Goal: Information Seeking & Learning: Find specific fact

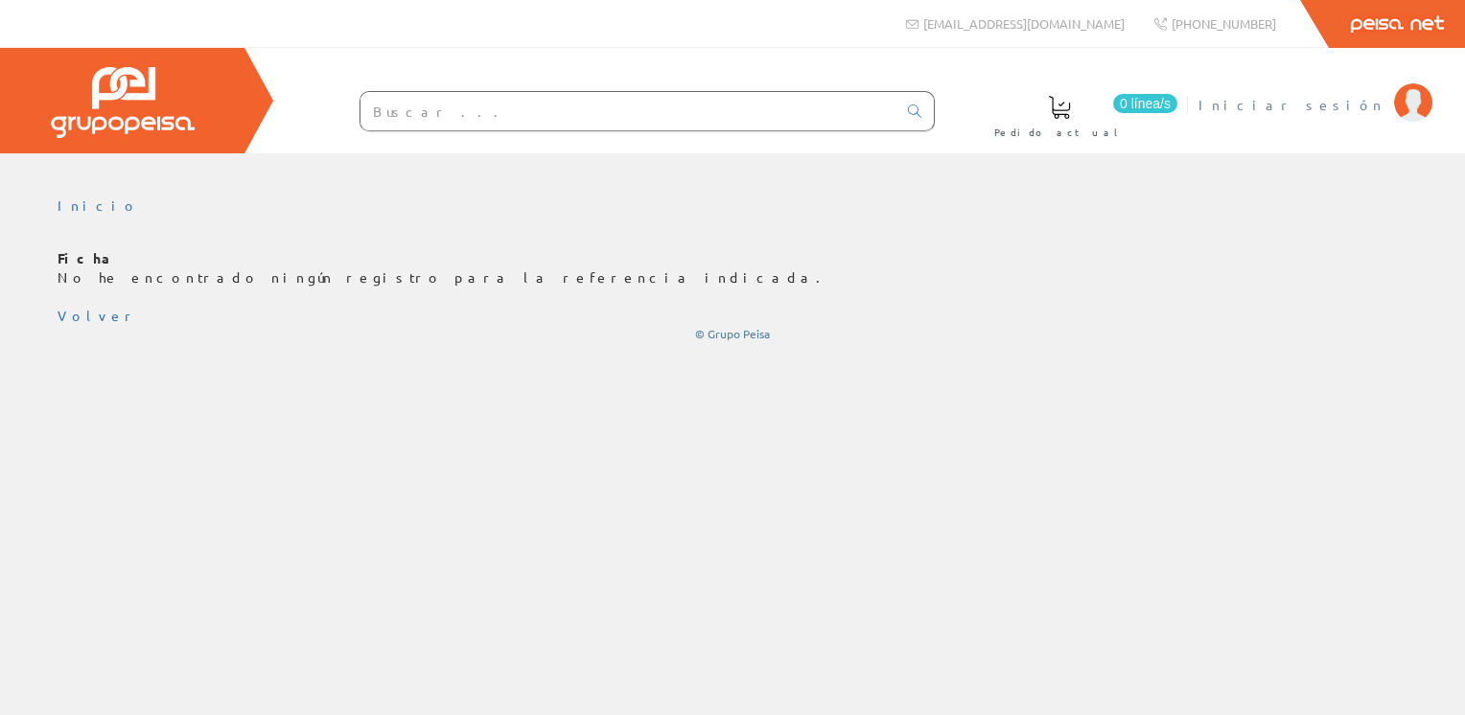
click at [1416, 105] on img at bounding box center [1413, 102] width 38 height 38
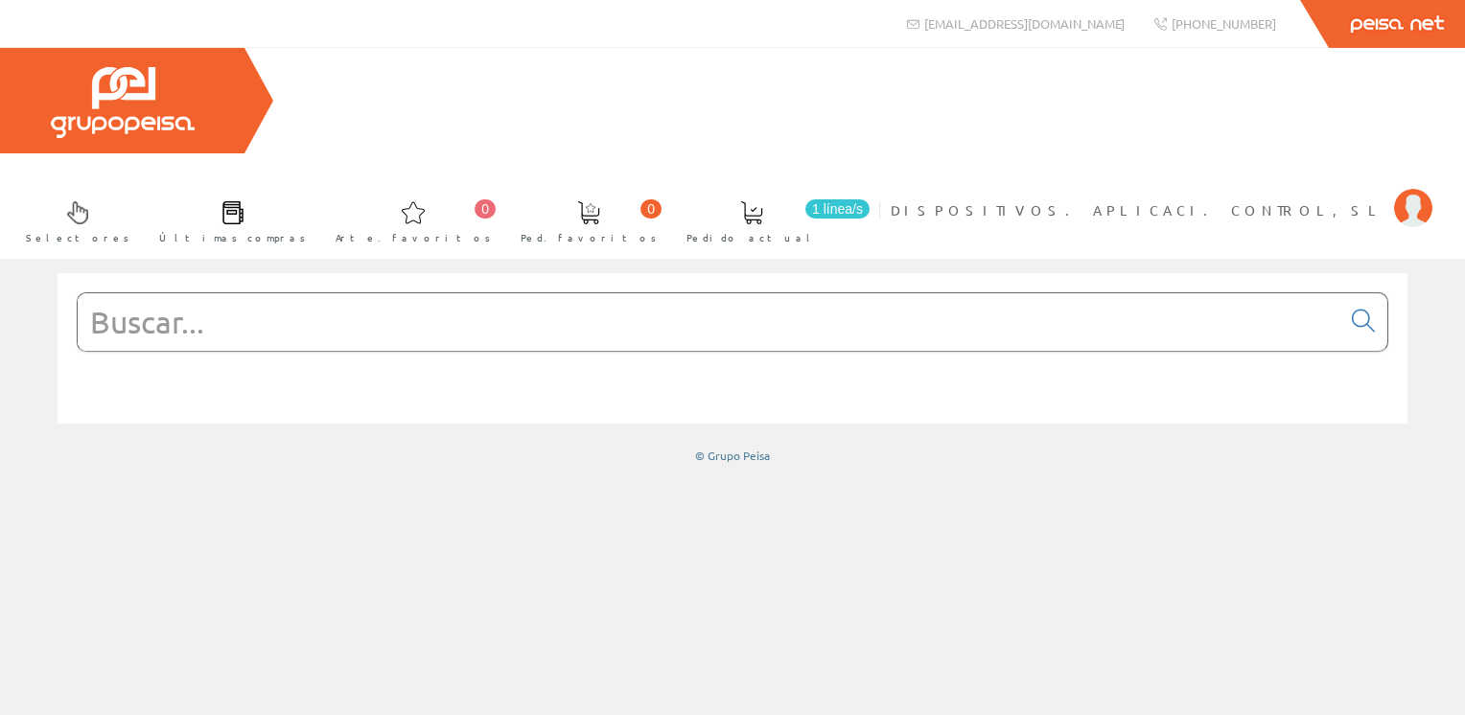
click at [356, 293] on input "text" at bounding box center [709, 322] width 1263 height 58
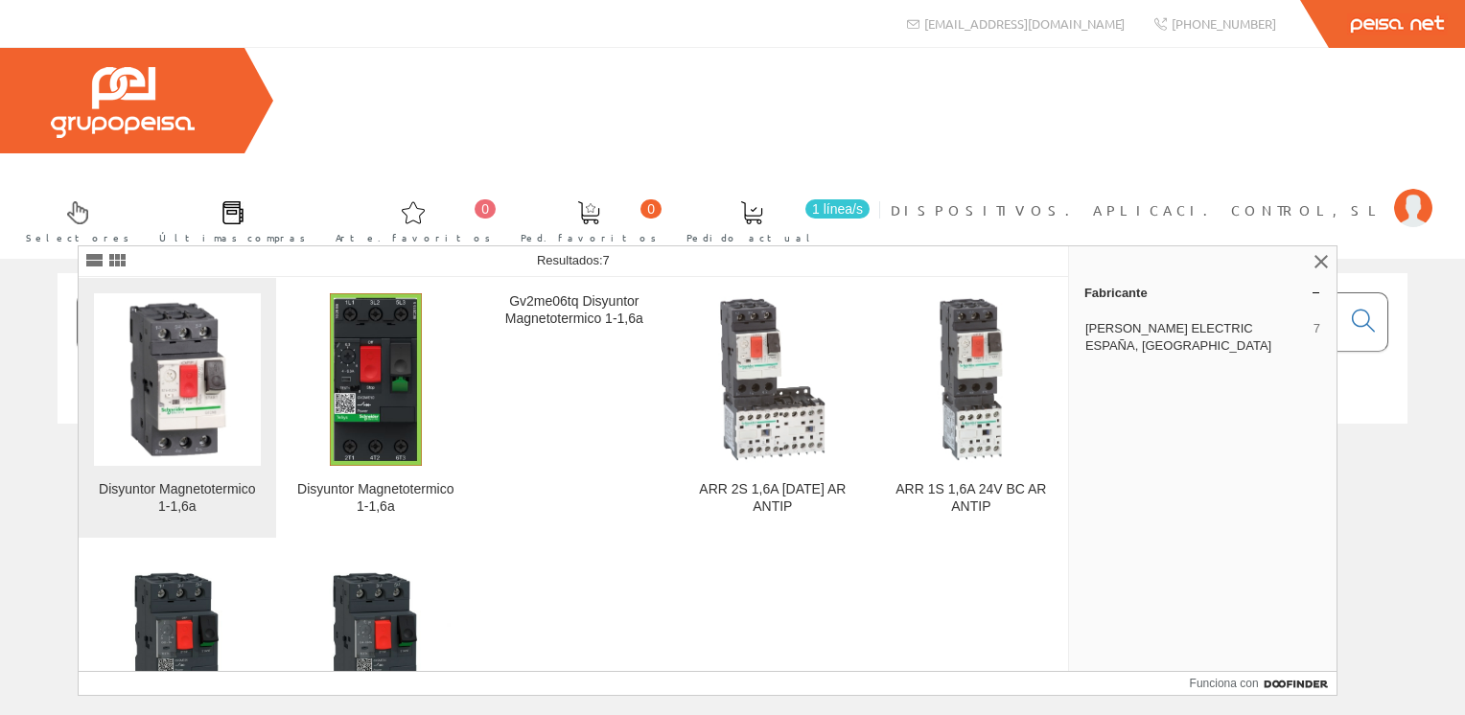
type input "gv2me06"
click at [198, 370] on img at bounding box center [177, 379] width 167 height 167
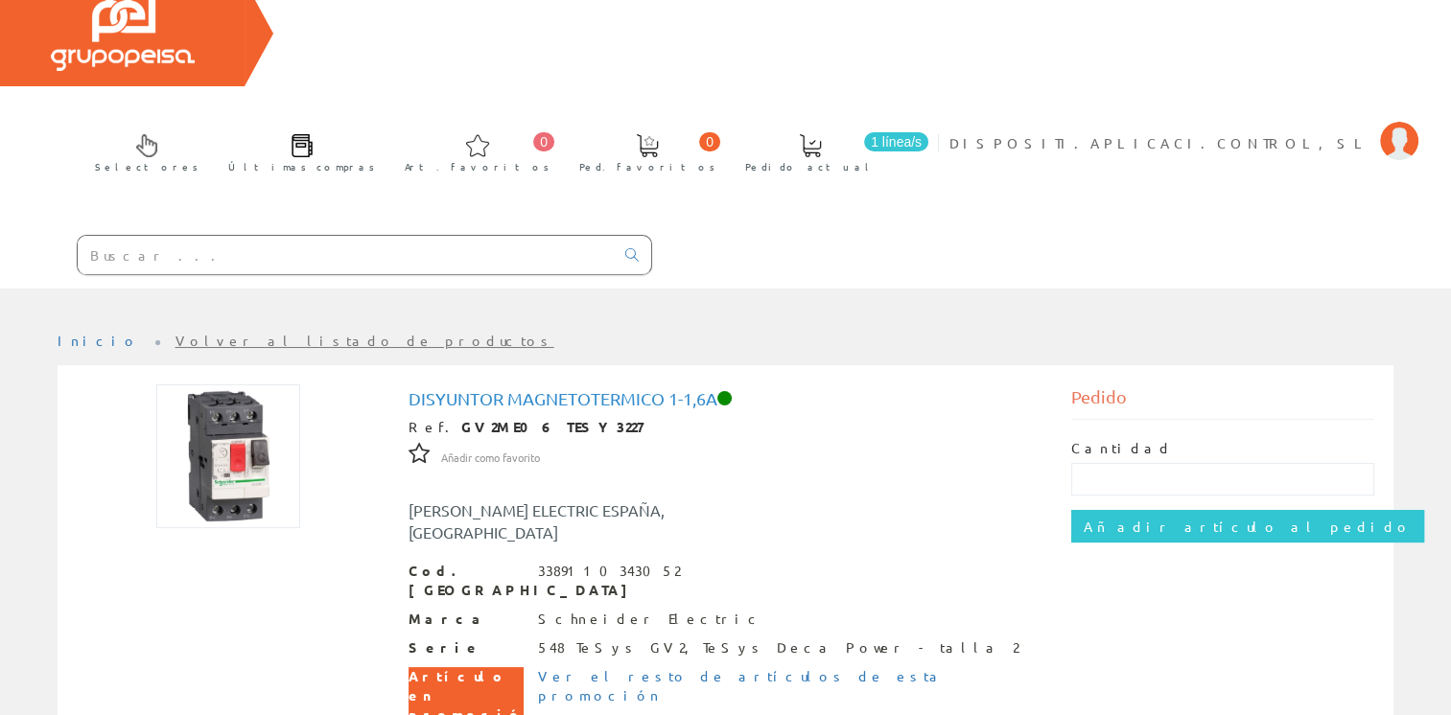
scroll to position [96, 0]
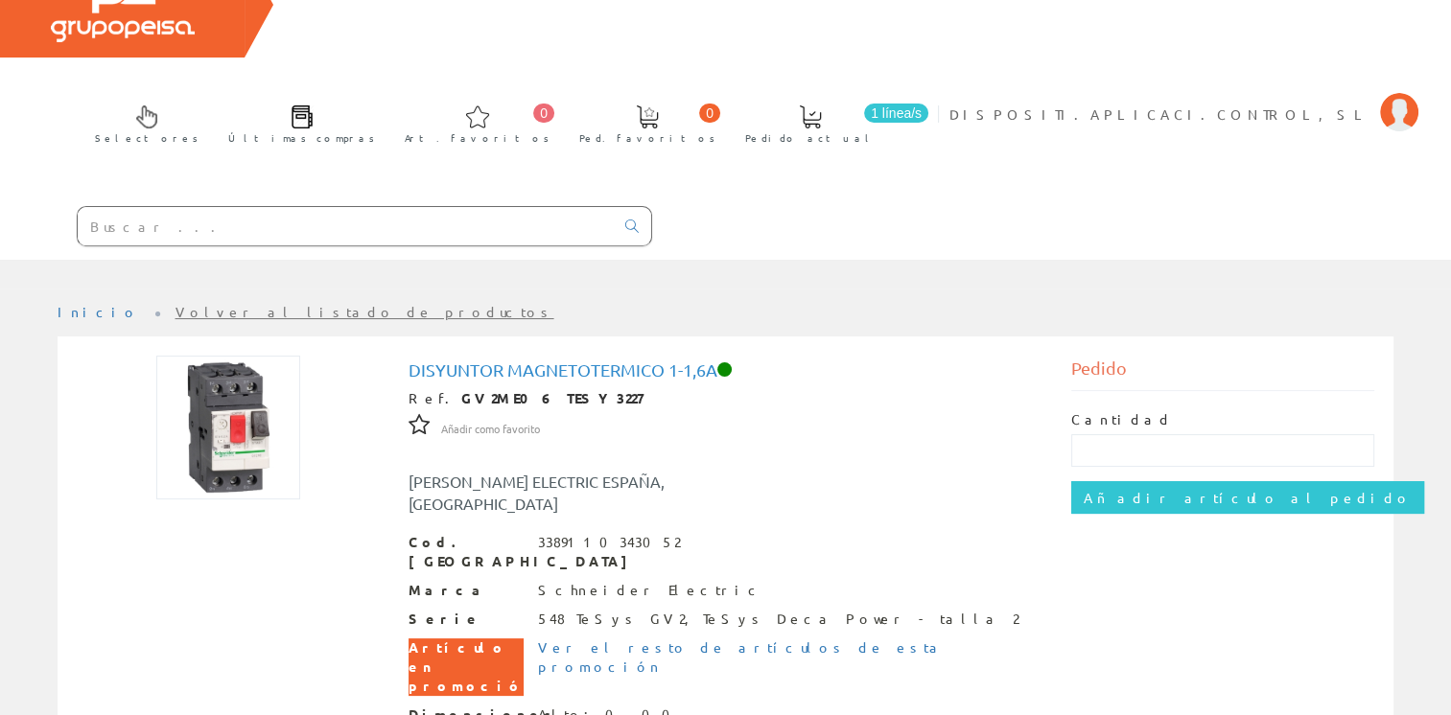
click at [326, 207] on input "text" at bounding box center [346, 226] width 536 height 38
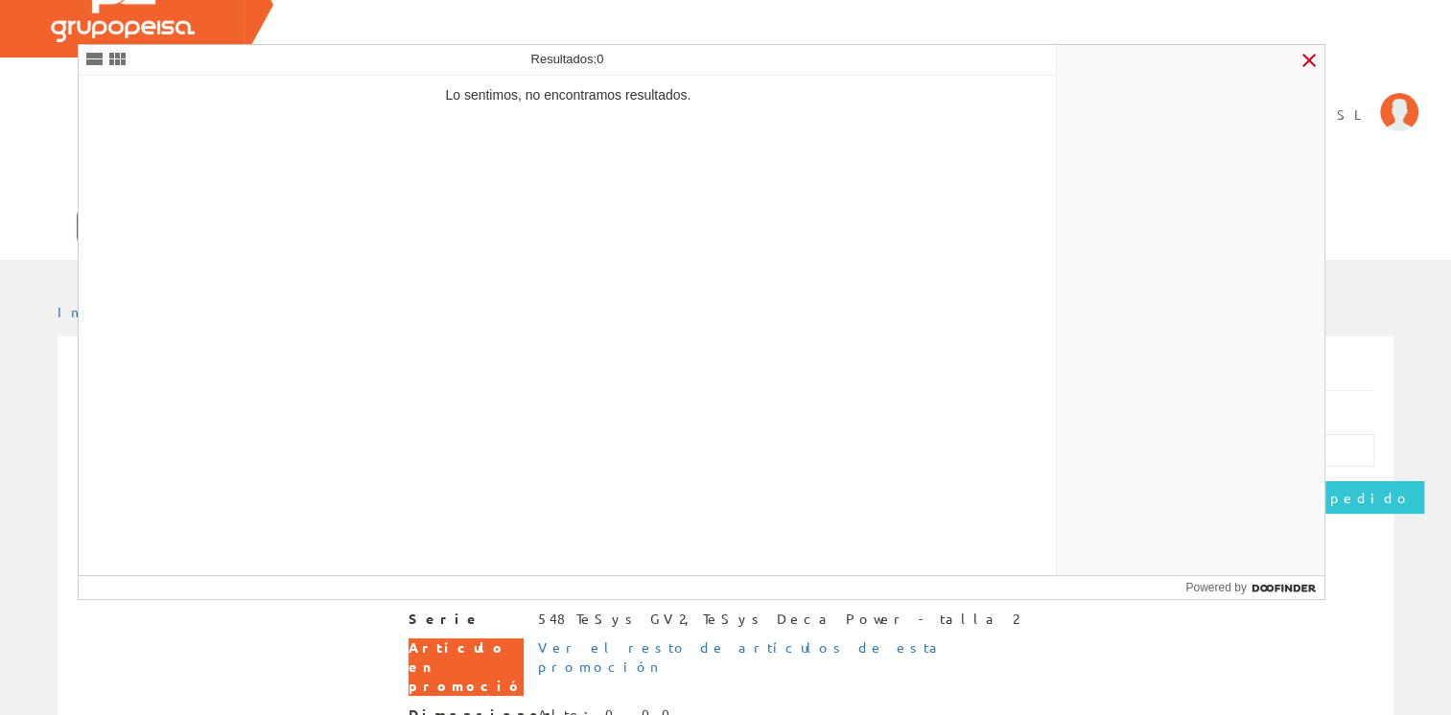
type input "034305"
click at [1300, 51] on link at bounding box center [1308, 60] width 23 height 23
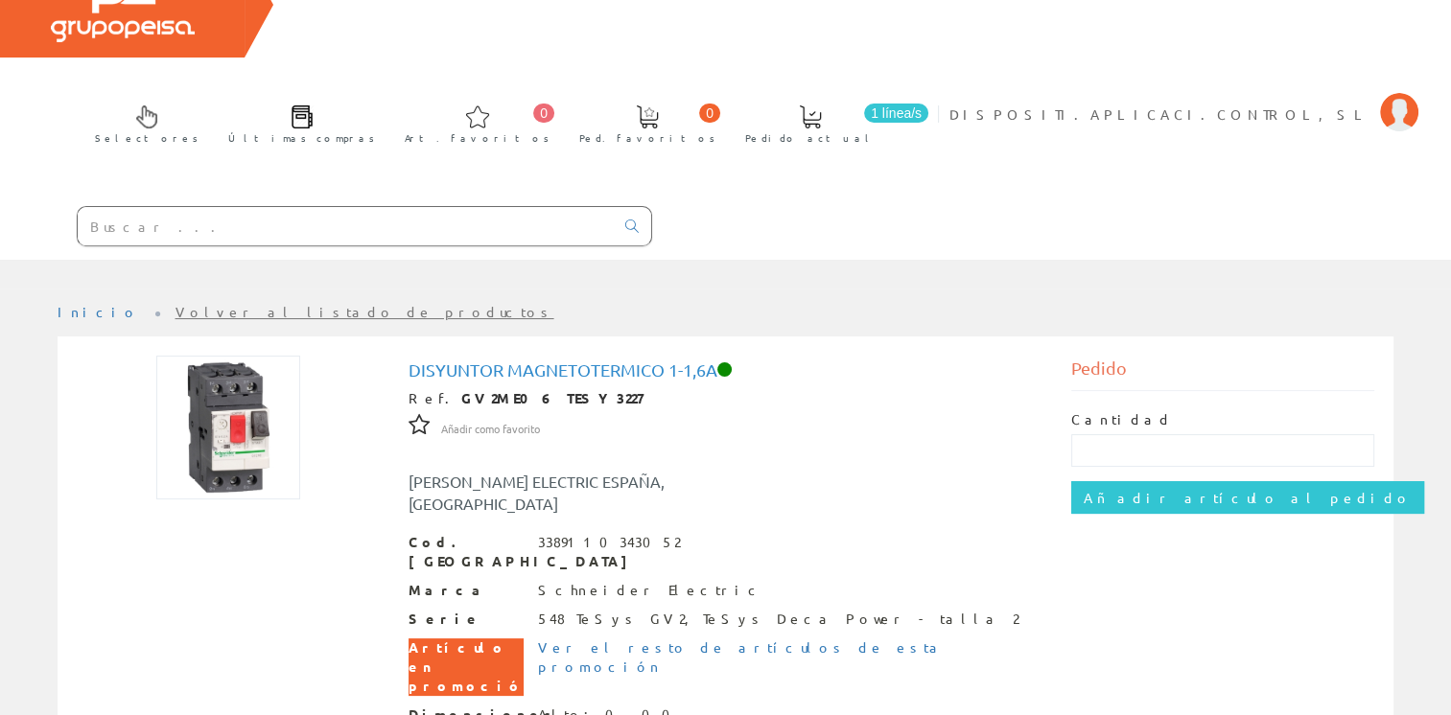
click at [174, 207] on input "text" at bounding box center [346, 226] width 536 height 38
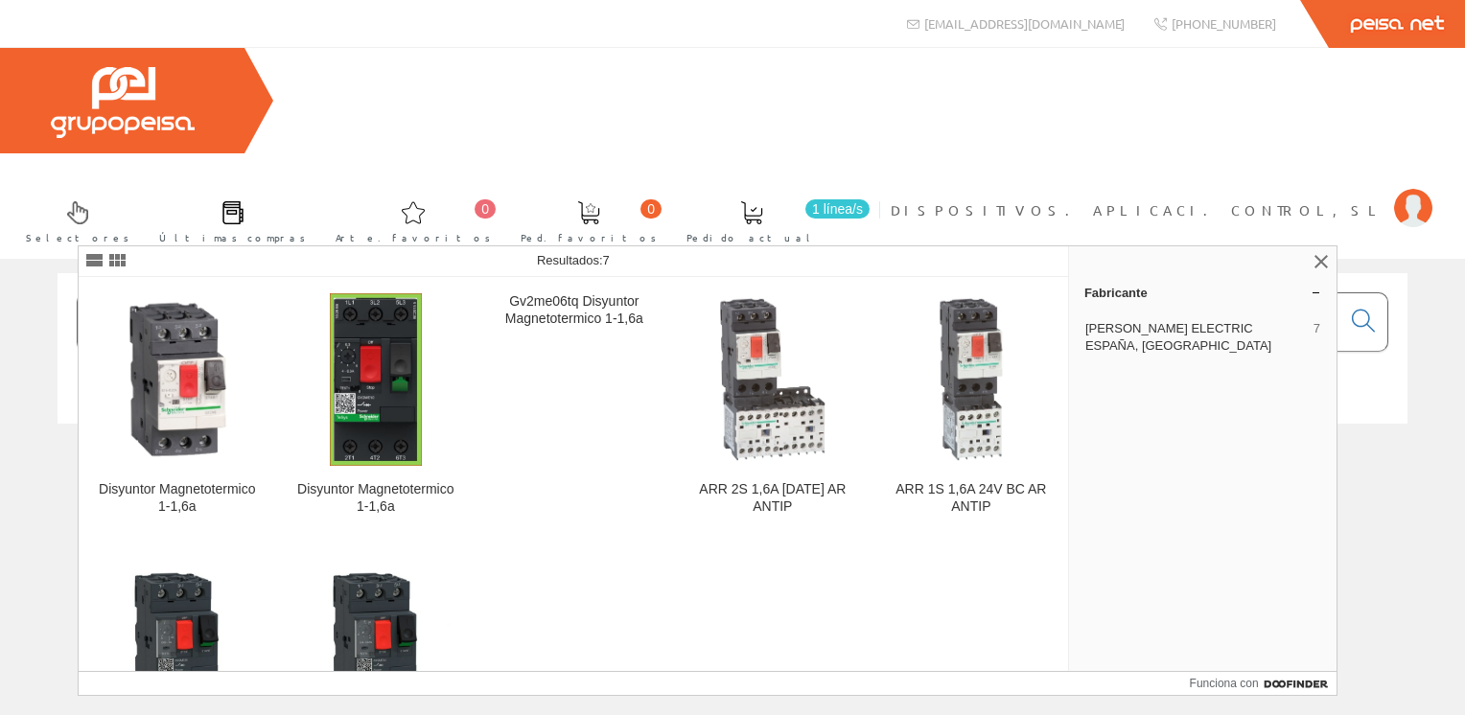
click at [391, 293] on input "gv2me06" at bounding box center [709, 322] width 1263 height 58
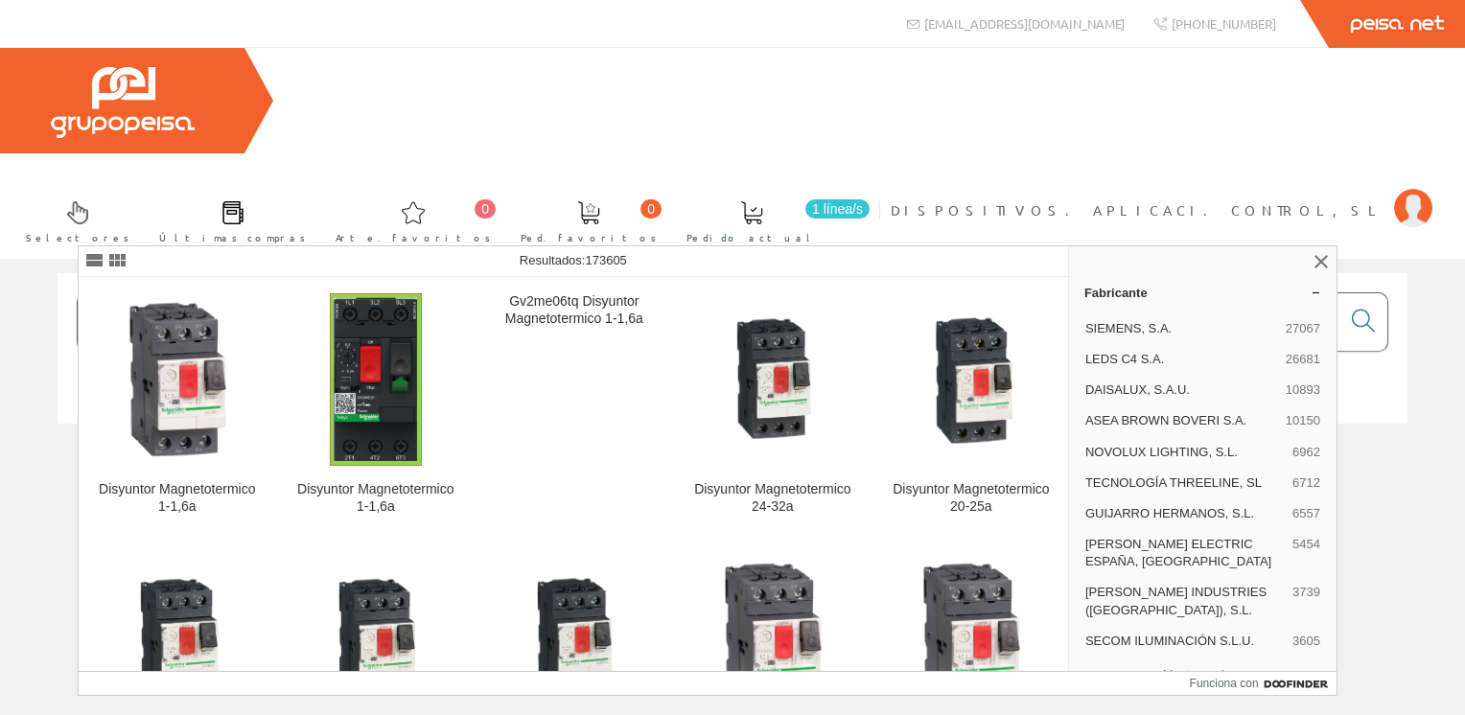
type input "gv2me06 034305"
drag, startPoint x: 345, startPoint y: 212, endPoint x: 43, endPoint y: 180, distance: 303.7
click at [47, 273] on div "gv2me06 034305" at bounding box center [732, 360] width 1379 height 174
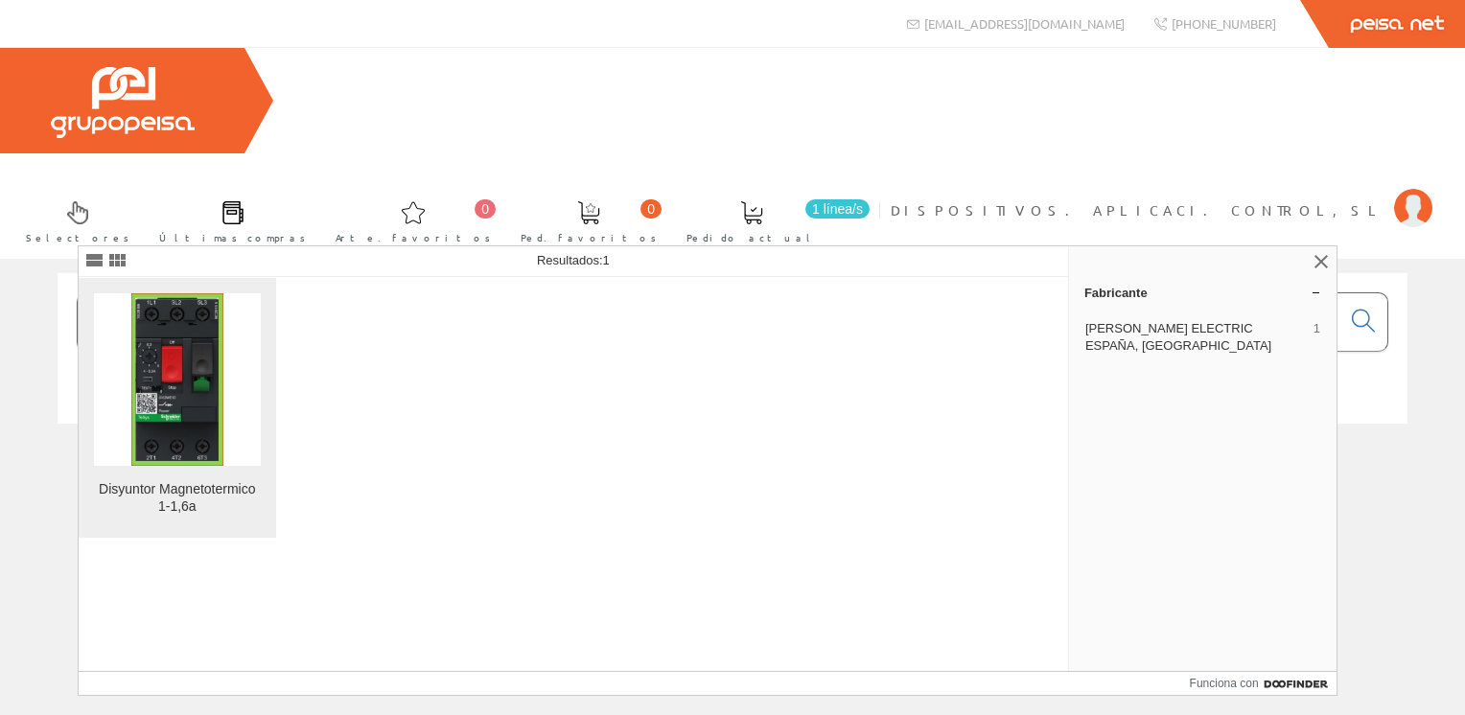
type input "tesy3227"
click at [199, 379] on img at bounding box center [177, 379] width 92 height 173
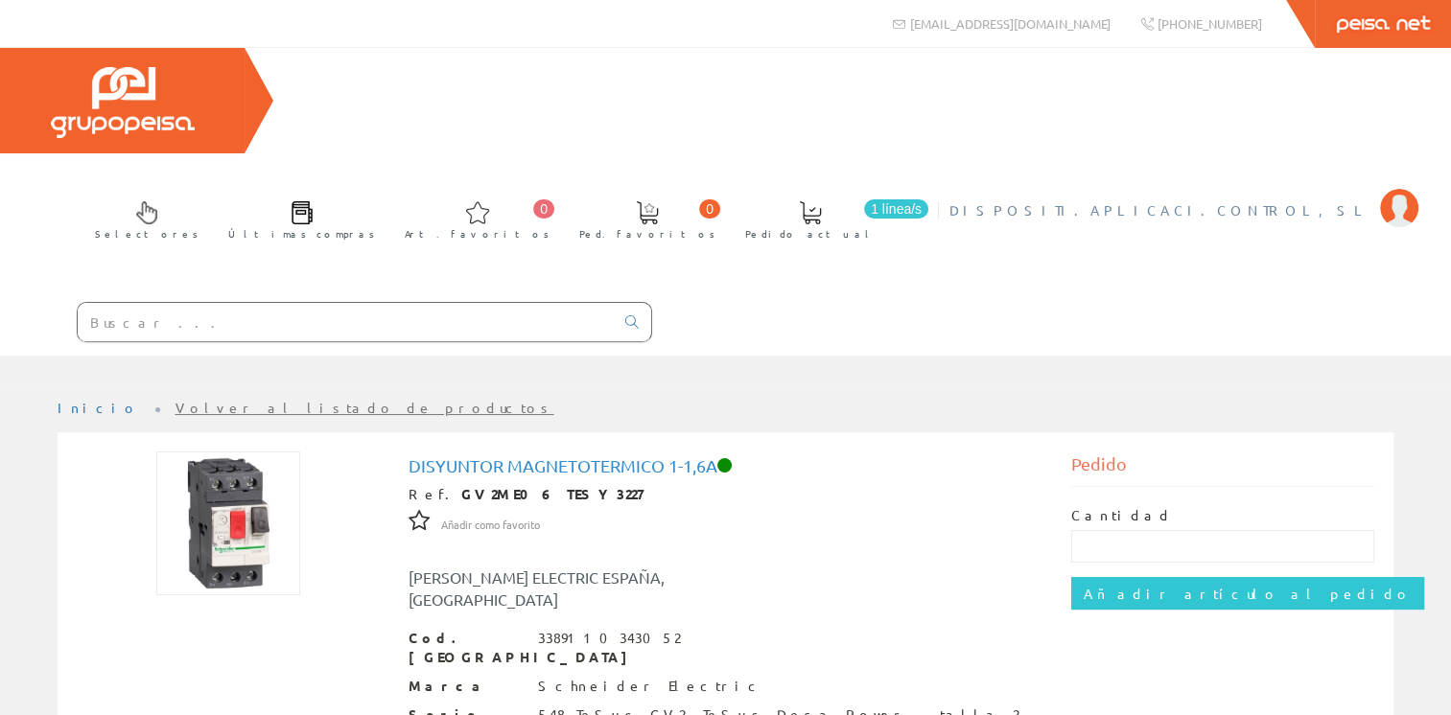
click at [1402, 189] on img at bounding box center [1399, 208] width 38 height 38
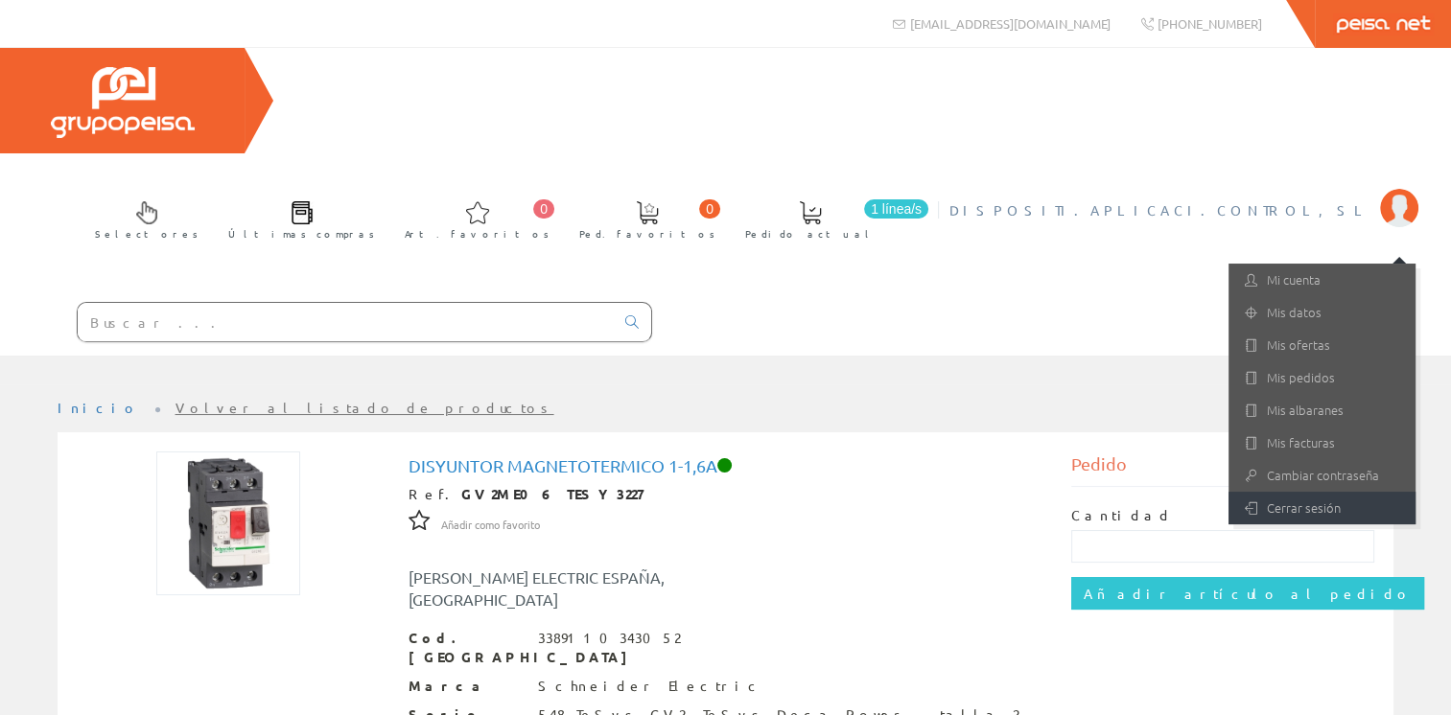
click at [1299, 492] on link "Cerrar sesión" at bounding box center [1321, 508] width 187 height 33
